Goal: Check status: Check status

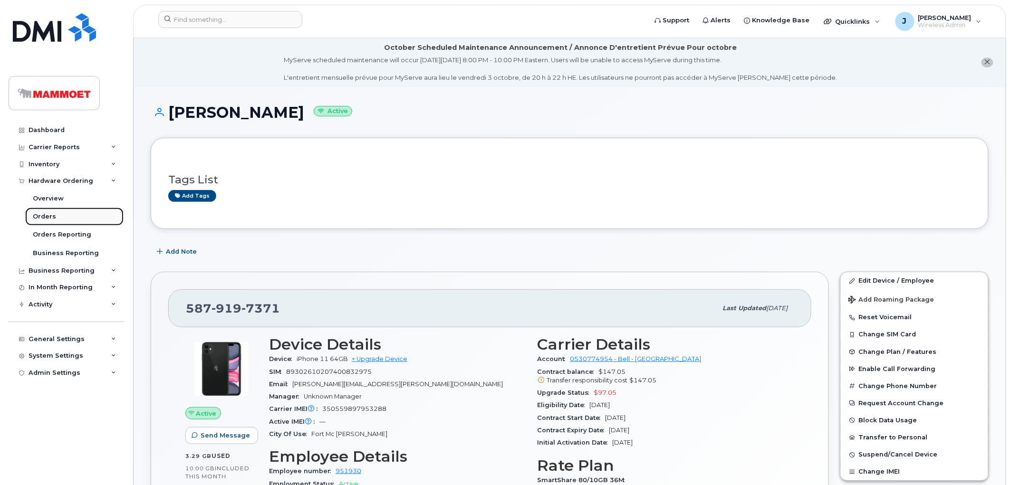
click at [45, 216] on div "Orders" at bounding box center [44, 216] width 23 height 9
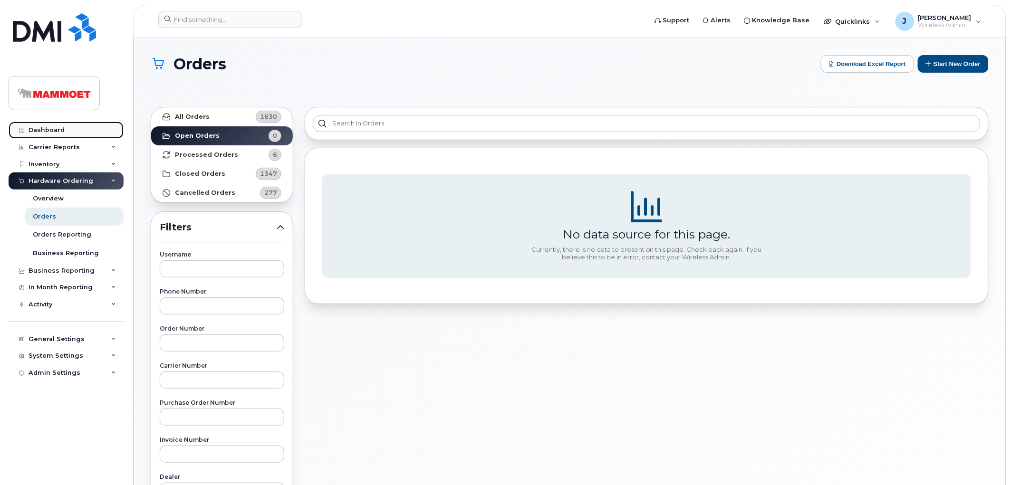
click at [41, 130] on div "Dashboard" at bounding box center [47, 130] width 36 height 8
